Goal: Task Accomplishment & Management: Use online tool/utility

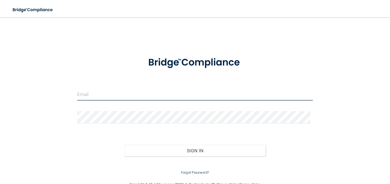
click at [163, 97] on input "email" at bounding box center [195, 94] width 236 height 12
type input "[PERSON_NAME][EMAIL_ADDRESS][DOMAIN_NAME]"
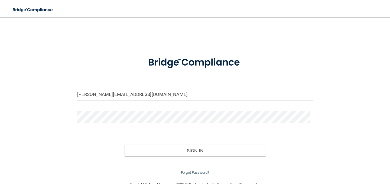
click at [124, 145] on button "Sign In" at bounding box center [194, 151] width 141 height 12
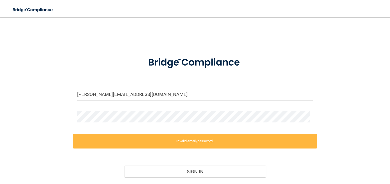
click at [64, 120] on div "[PERSON_NAME][EMAIL_ADDRESS][DOMAIN_NAME] Invalid email/password. You don't hav…" at bounding box center [195, 110] width 368 height 174
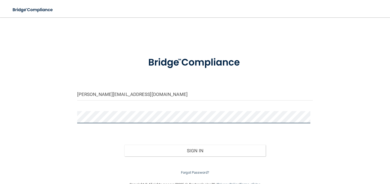
click at [124, 145] on button "Sign In" at bounding box center [194, 151] width 141 height 12
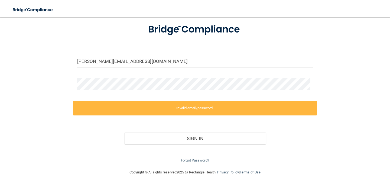
scroll to position [34, 0]
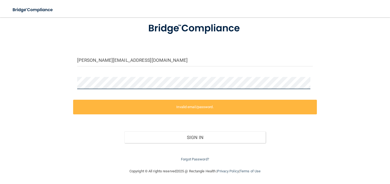
click at [55, 80] on div "[PERSON_NAME][EMAIL_ADDRESS][DOMAIN_NAME] Invalid email/password. You don't hav…" at bounding box center [195, 76] width 368 height 174
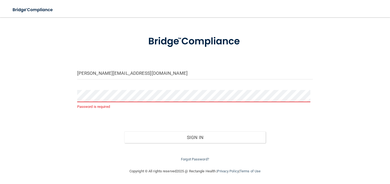
scroll to position [13, 0]
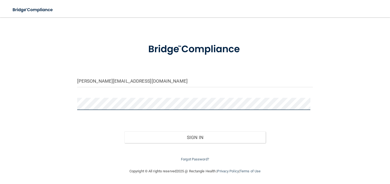
click at [124, 131] on button "Sign In" at bounding box center [194, 137] width 141 height 12
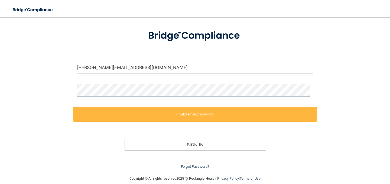
scroll to position [34, 0]
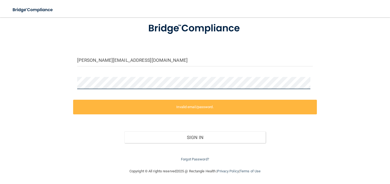
click at [63, 82] on div "[PERSON_NAME][EMAIL_ADDRESS][DOMAIN_NAME] Invalid email/password. You don't hav…" at bounding box center [195, 76] width 368 height 174
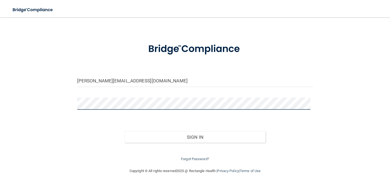
scroll to position [13, 0]
click at [124, 131] on button "Sign In" at bounding box center [194, 137] width 141 height 12
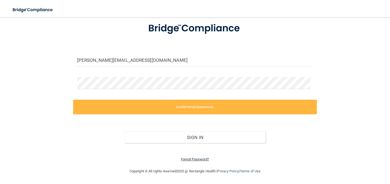
click at [191, 160] on link "Forgot Password?" at bounding box center [195, 159] width 28 height 4
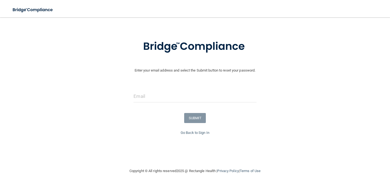
scroll to position [17, 0]
click at [152, 96] on input "email" at bounding box center [195, 96] width 123 height 12
type input "[PERSON_NAME][EMAIL_ADDRESS][DOMAIN_NAME]"
click at [187, 122] on button "SUBMIT" at bounding box center [195, 118] width 22 height 10
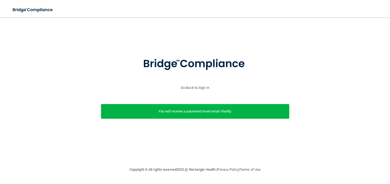
scroll to position [0, 0]
click at [203, 86] on link "Go Back to Sign In" at bounding box center [195, 88] width 29 height 4
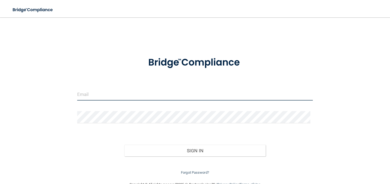
click at [116, 97] on input "email" at bounding box center [195, 94] width 236 height 12
type input "[PERSON_NAME][EMAIL_ADDRESS][DOMAIN_NAME]"
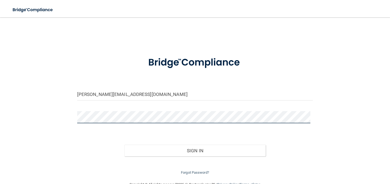
click at [124, 145] on button "Sign In" at bounding box center [194, 151] width 141 height 12
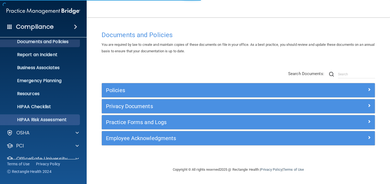
scroll to position [41, 0]
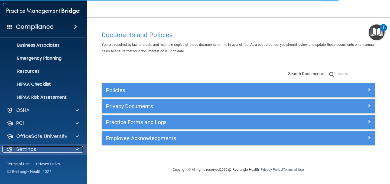
click at [35, 148] on p "Settings" at bounding box center [26, 149] width 20 height 6
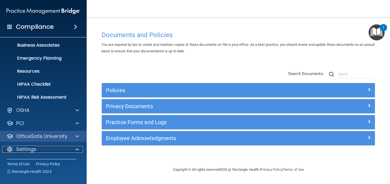
scroll to position [93, 0]
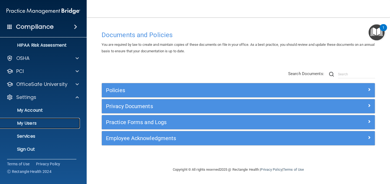
click at [27, 121] on p "My Users" at bounding box center [41, 123] width 74 height 5
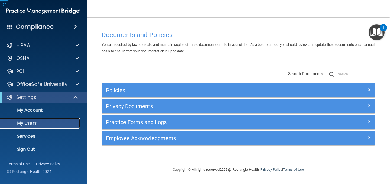
scroll to position [2, 0]
select select "20"
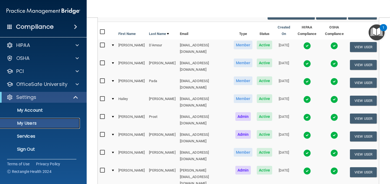
scroll to position [54, 0]
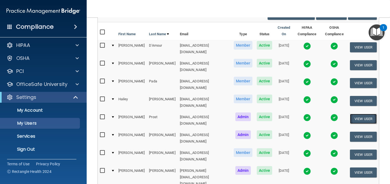
click at [351, 114] on button "View User" at bounding box center [363, 119] width 27 height 10
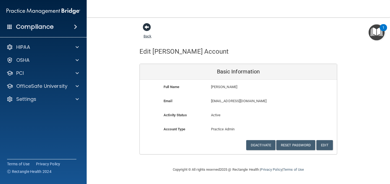
click at [144, 27] on span at bounding box center [147, 27] width 8 height 8
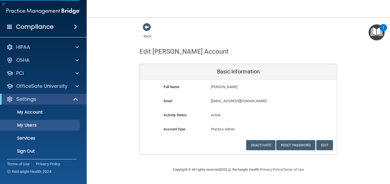
select select "20"
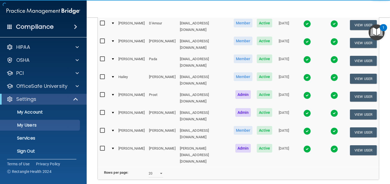
scroll to position [81, 0]
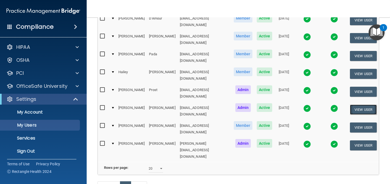
click at [352, 105] on button "View User" at bounding box center [363, 110] width 27 height 10
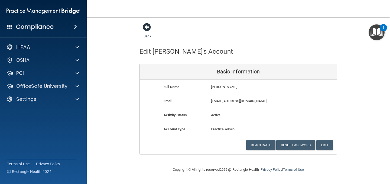
click at [148, 26] on span at bounding box center [147, 27] width 8 height 8
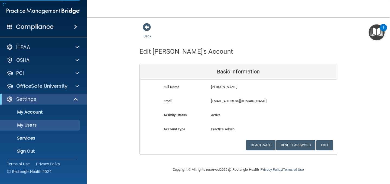
select select "20"
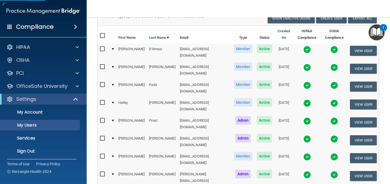
scroll to position [54, 0]
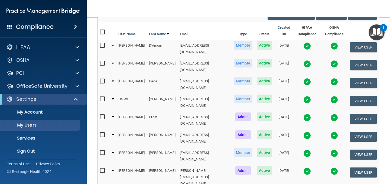
click at [303, 132] on img at bounding box center [307, 136] width 8 height 8
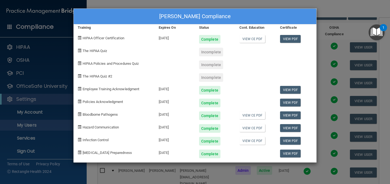
click at [341, 11] on div "[PERSON_NAME] Compliance Training Expires On Status Cont. Education Certificate…" at bounding box center [195, 92] width 390 height 184
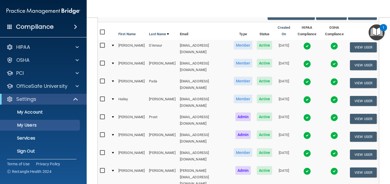
click at [303, 43] on img at bounding box center [307, 46] width 8 height 8
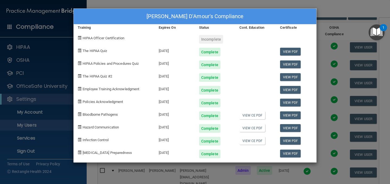
click at [336, 16] on div "[PERSON_NAME] D'Amour's Compliance Training Expires On Status Cont. Education C…" at bounding box center [195, 92] width 390 height 184
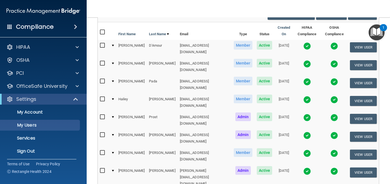
click at [303, 60] on img at bounding box center [307, 64] width 8 height 8
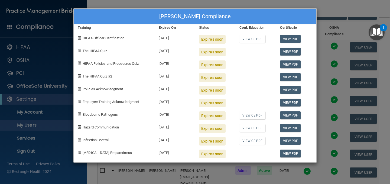
click at [327, 9] on div "[PERSON_NAME] Compliance Training Expires On Status Cont. Education Certificate…" at bounding box center [195, 92] width 390 height 184
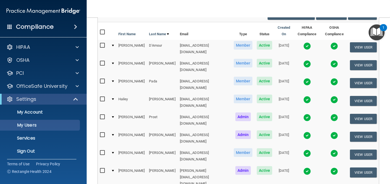
click at [303, 78] on img at bounding box center [307, 82] width 8 height 8
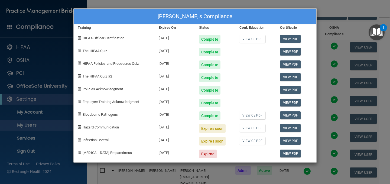
click at [324, 12] on div "[PERSON_NAME]'s Compliance Training Expires On Status Cont. Education Certifica…" at bounding box center [195, 92] width 390 height 184
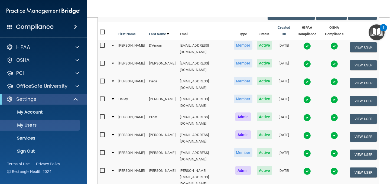
click at [303, 96] on img at bounding box center [307, 100] width 8 height 8
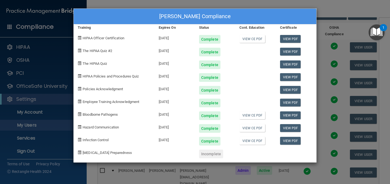
click at [332, 8] on div "[PERSON_NAME] Compliance Training Expires On Status Cont. Education Certificate…" at bounding box center [195, 92] width 390 height 184
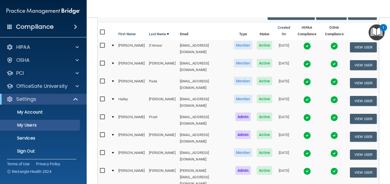
click at [303, 132] on img at bounding box center [307, 136] width 8 height 8
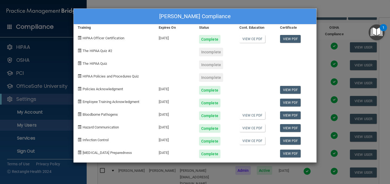
click at [328, 15] on div "[PERSON_NAME] Compliance Training Expires On Status Cont. Education Certificate…" at bounding box center [195, 92] width 390 height 184
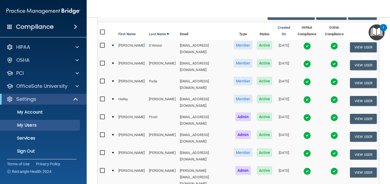
click at [303, 149] on img at bounding box center [307, 153] width 8 height 8
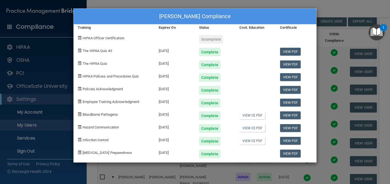
click at [325, 3] on div "[PERSON_NAME] Compliance Training Expires On Status Cont. Education Certificate…" at bounding box center [195, 92] width 390 height 184
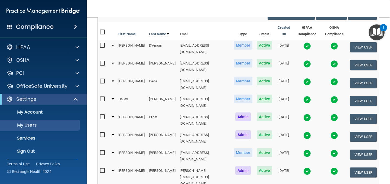
click at [303, 167] on img at bounding box center [307, 171] width 8 height 8
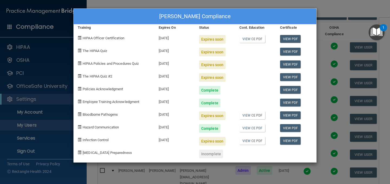
click at [327, 11] on div "[PERSON_NAME] Compliance Training Expires On Status Cont. Education Certificate…" at bounding box center [195, 92] width 390 height 184
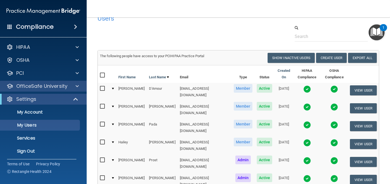
scroll to position [11, 0]
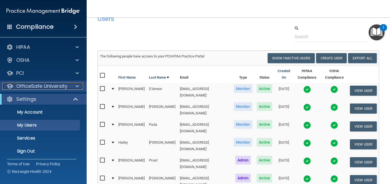
click at [25, 88] on p "OfficeSafe University" at bounding box center [41, 86] width 51 height 6
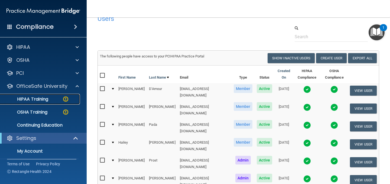
click at [39, 97] on p "HIPAA Training" at bounding box center [26, 98] width 45 height 5
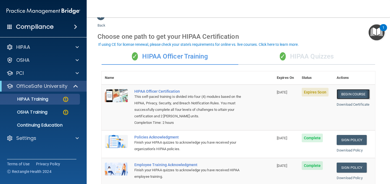
click at [340, 95] on link "Begin Course" at bounding box center [353, 94] width 33 height 10
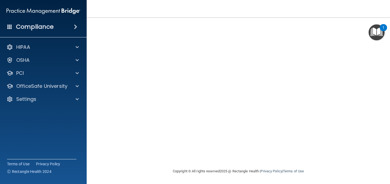
scroll to position [57, 0]
